Goal: Navigation & Orientation: Find specific page/section

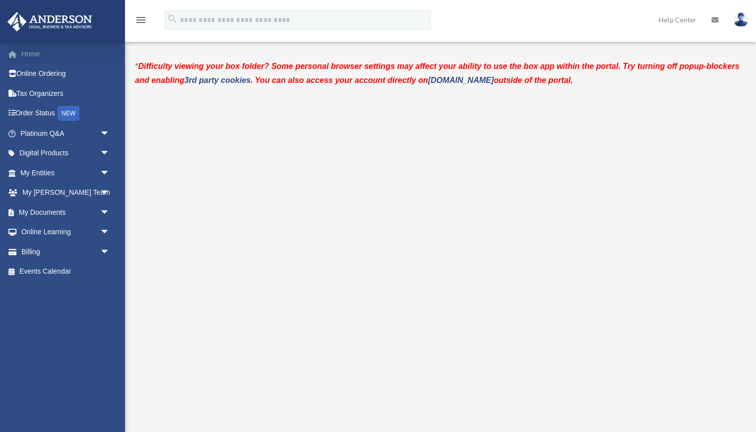
click at [32, 57] on link "Home" at bounding box center [66, 54] width 118 height 20
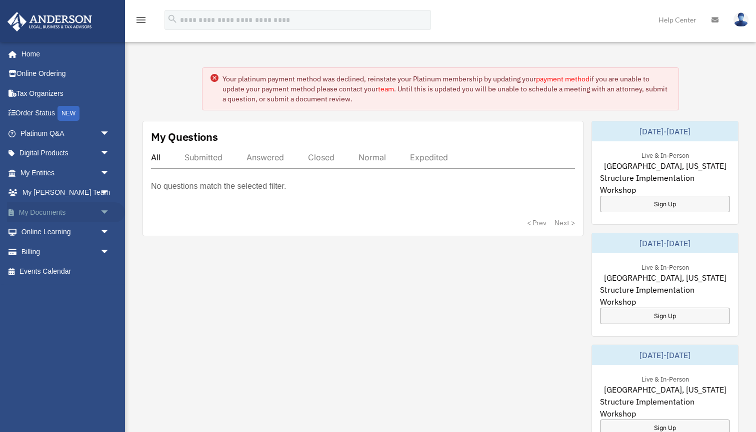
click at [33, 206] on link "My Documents arrow_drop_down" at bounding box center [66, 212] width 118 height 20
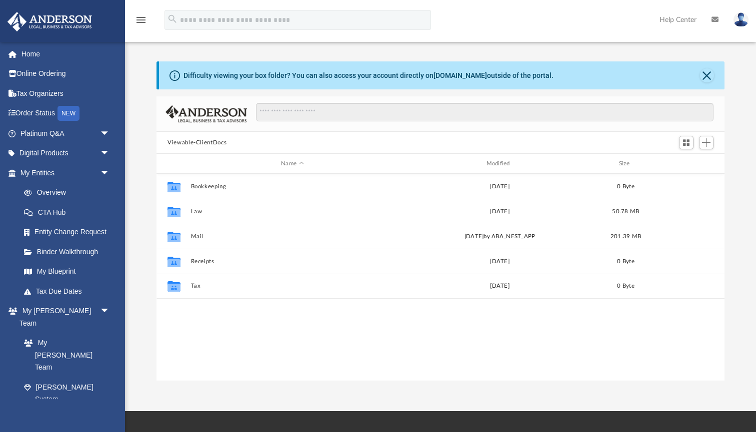
scroll to position [227, 568]
click at [45, 429] on link "My Documents arrow_drop_down" at bounding box center [66, 439] width 118 height 20
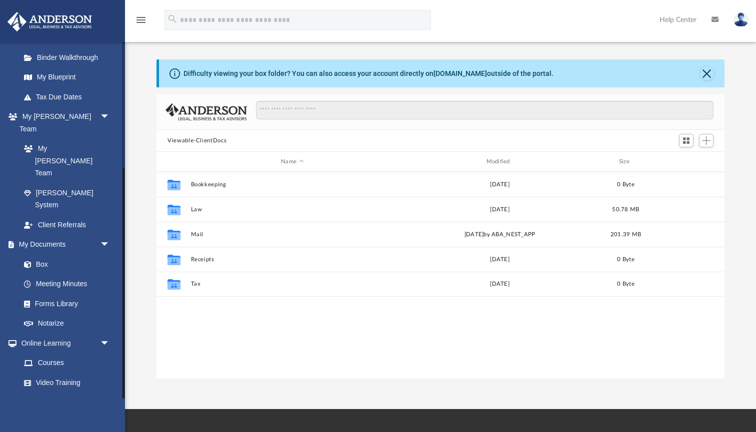
scroll to position [194, 0]
click at [34, 413] on link "Billing arrow_drop_down" at bounding box center [66, 423] width 118 height 20
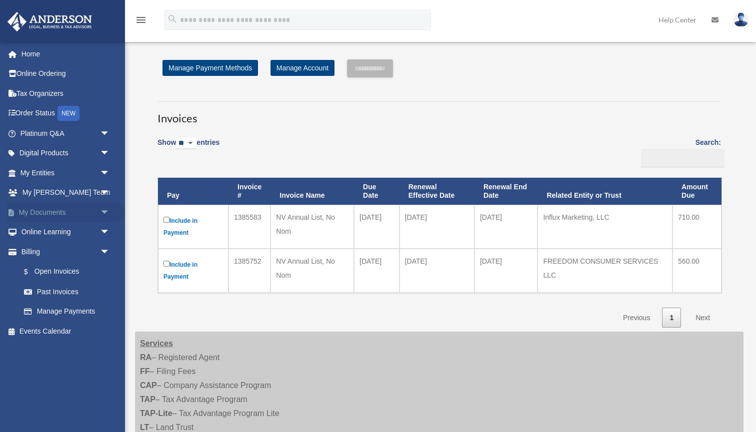
click at [28, 210] on link "My Documents arrow_drop_down" at bounding box center [66, 212] width 118 height 20
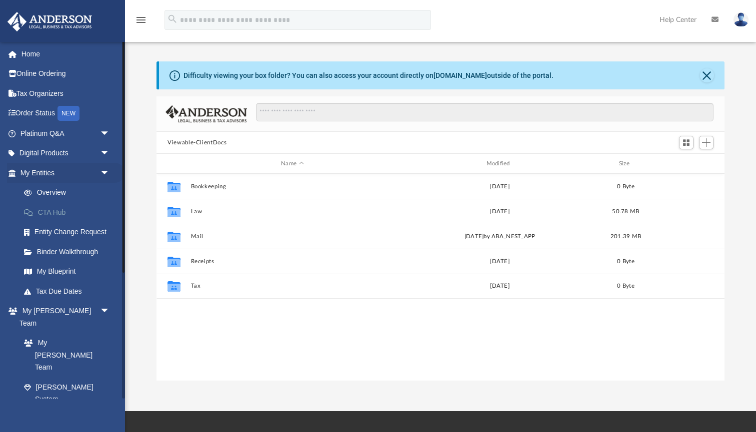
scroll to position [0, 0]
click at [45, 232] on link "Entity Change Request" at bounding box center [69, 232] width 111 height 20
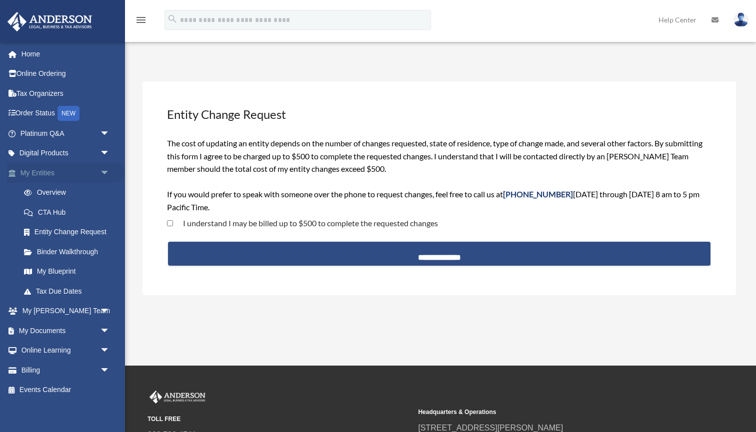
click at [34, 174] on link "My Entities arrow_drop_down" at bounding box center [66, 173] width 118 height 20
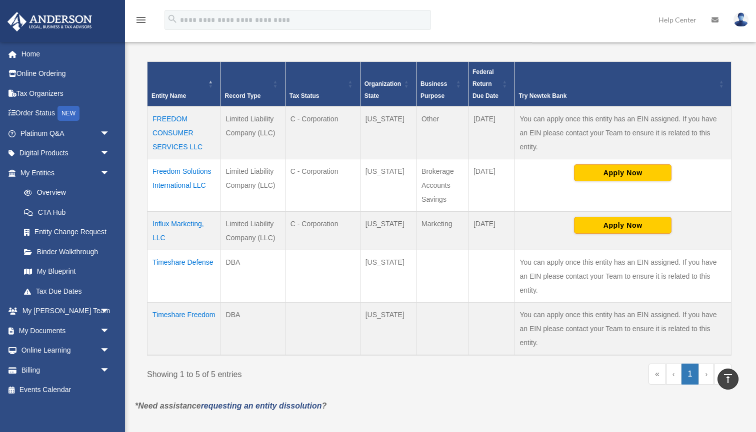
scroll to position [184, 0]
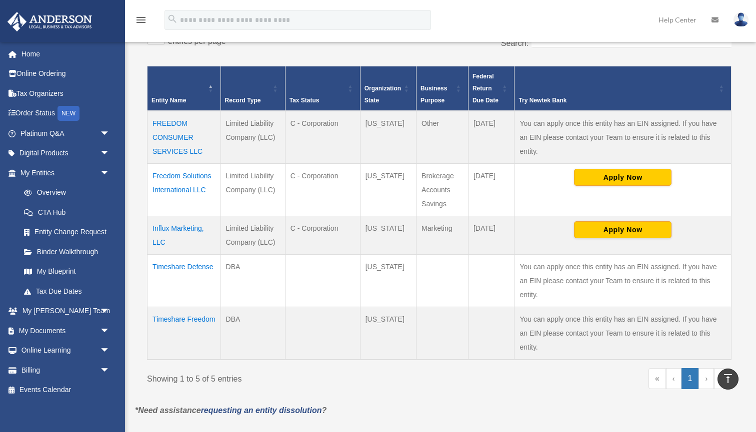
click at [172, 174] on td "Freedom Solutions International LLC" at bounding box center [183, 190] width 73 height 52
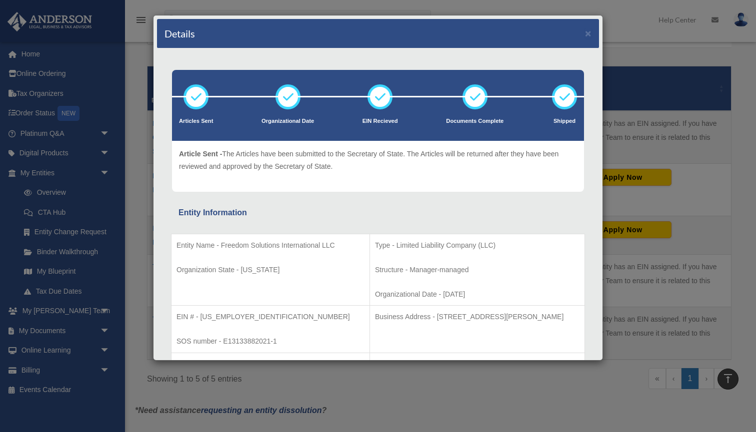
scroll to position [0, 0]
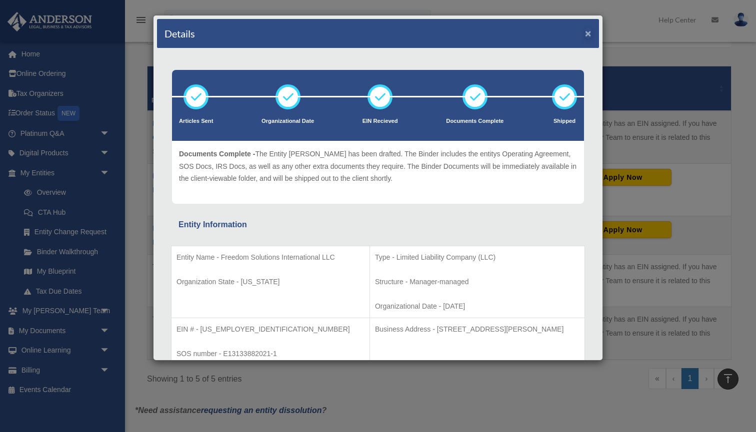
click at [586, 34] on button "×" at bounding box center [588, 33] width 6 height 10
